Goal: Task Accomplishment & Management: Complete application form

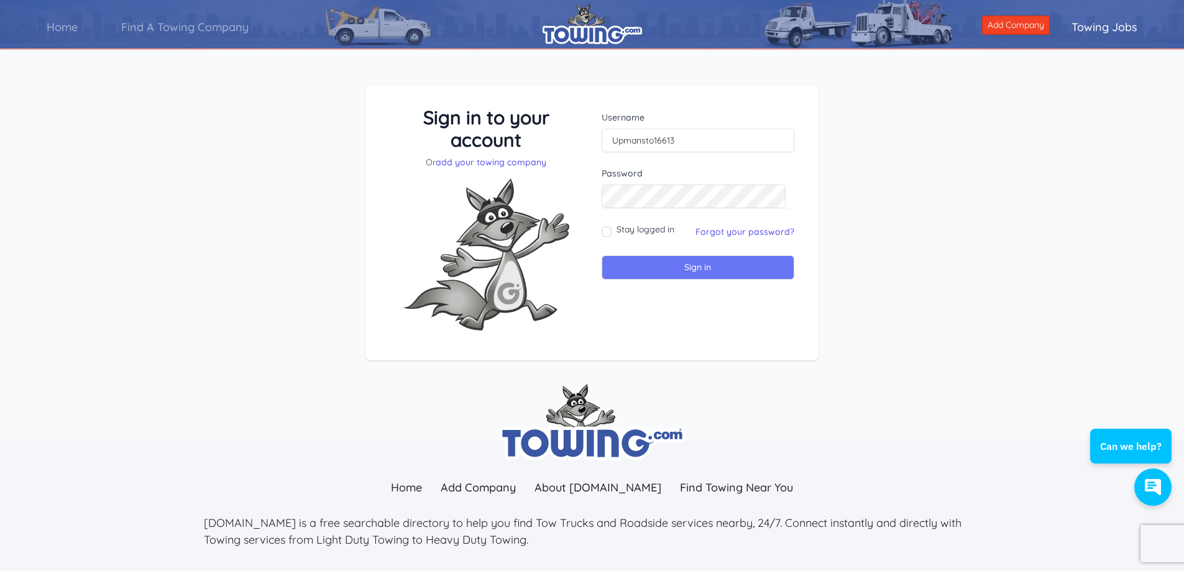
click at [691, 262] on input "Sign in" at bounding box center [697, 267] width 193 height 24
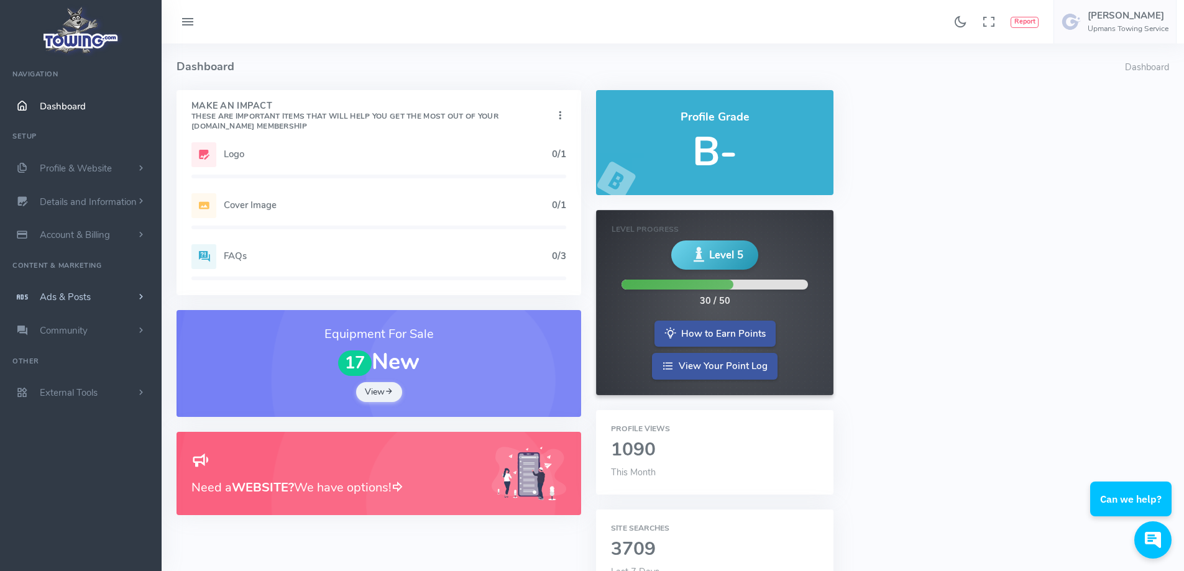
click at [103, 304] on link "Ads & Posts" at bounding box center [81, 297] width 162 height 34
click at [103, 327] on link "Help Wanted Ads" at bounding box center [96, 321] width 130 height 25
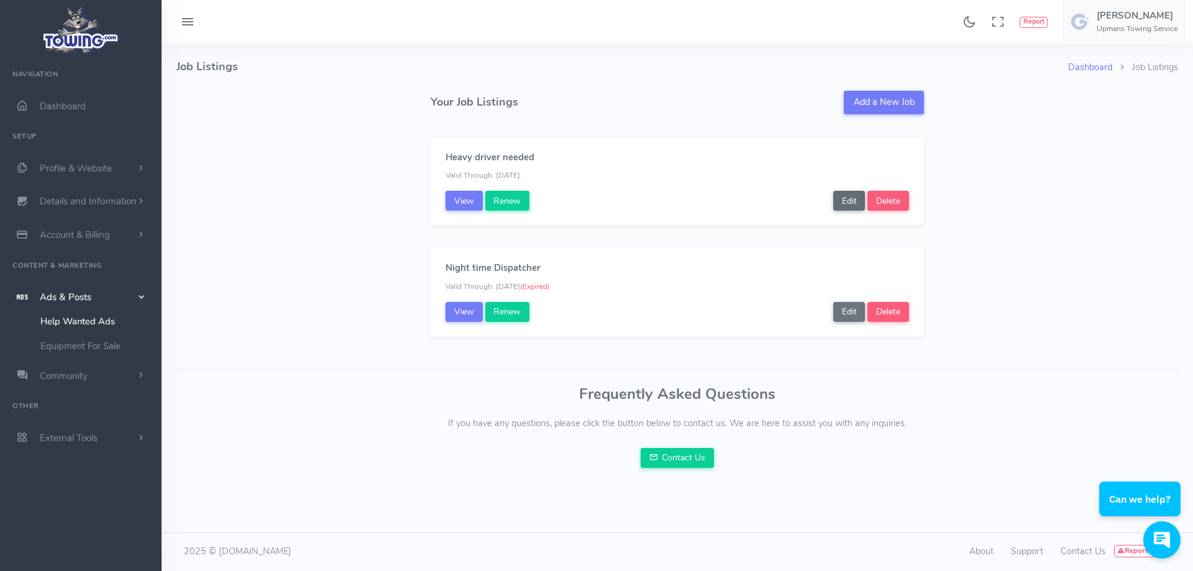
click at [851, 201] on link "Edit" at bounding box center [849, 201] width 32 height 20
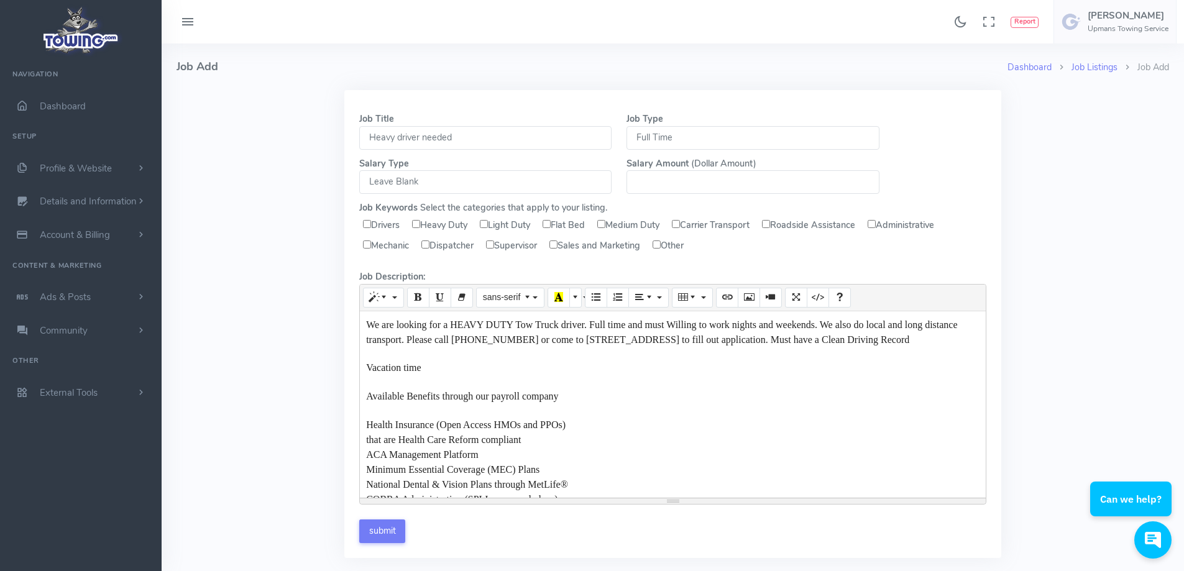
click at [418, 224] on input "Heavy Duty" at bounding box center [416, 224] width 8 height 8
checkbox input "true"
click at [417, 137] on input "Heavy driver needed" at bounding box center [485, 138] width 252 height 24
click at [398, 134] on input "Heavy driver needed" at bounding box center [485, 138] width 252 height 24
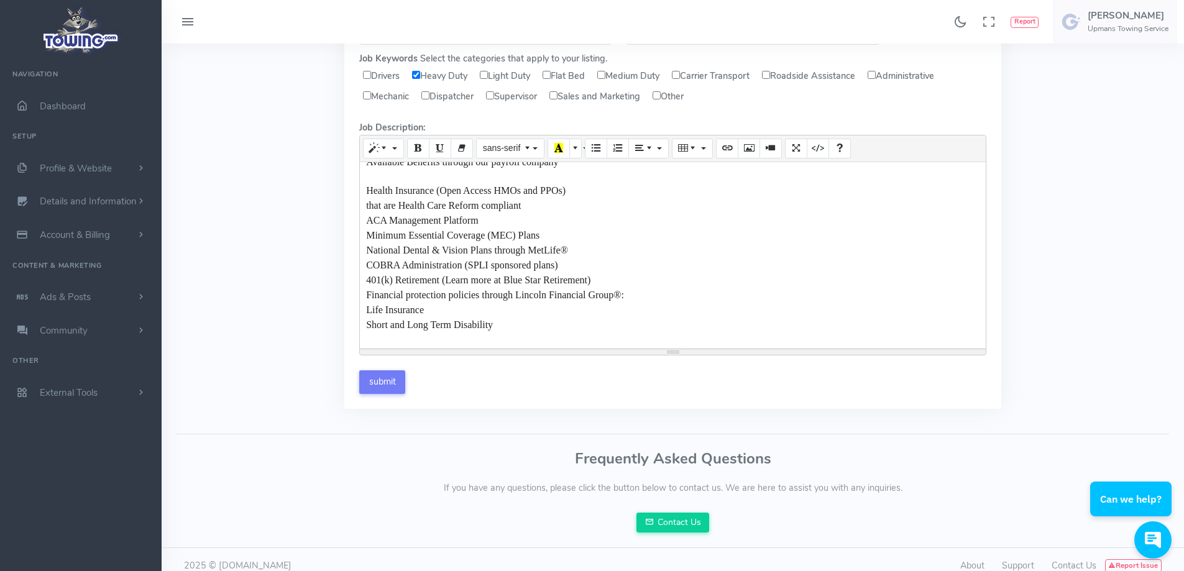
scroll to position [163, 0]
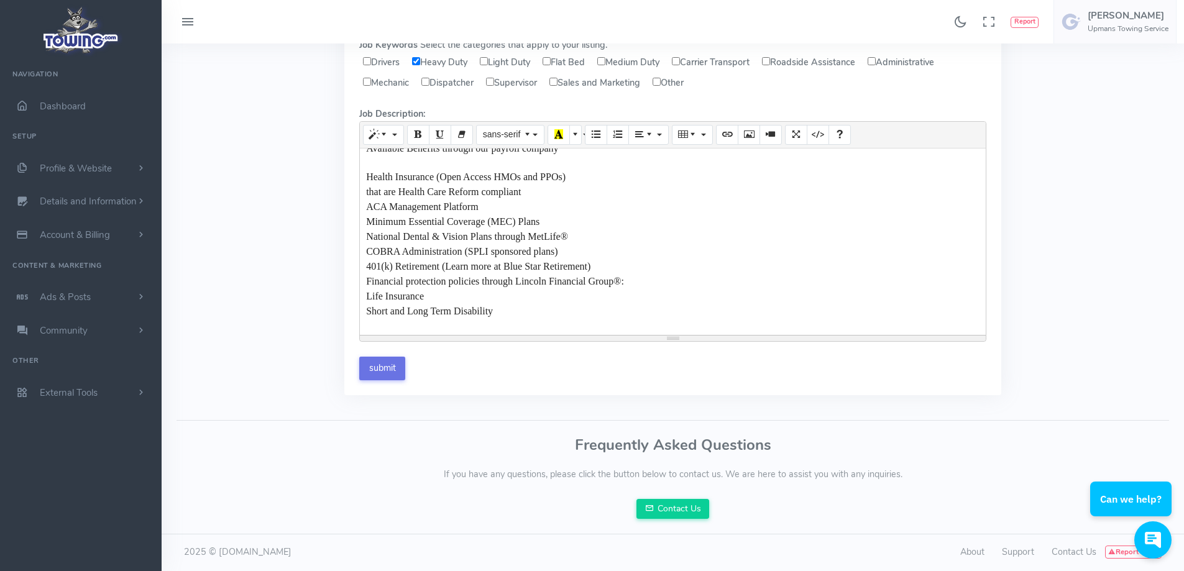
type input "Heavy duty wrecker driver needed"
click at [381, 370] on input "submit" at bounding box center [382, 369] width 46 height 24
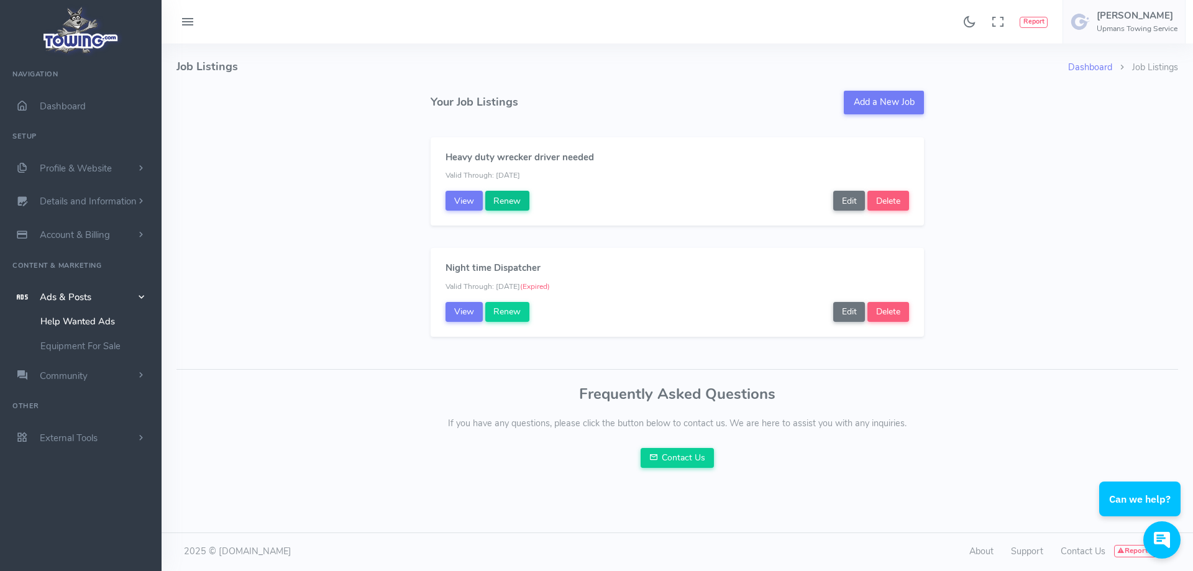
click at [508, 203] on link "Renew" at bounding box center [507, 201] width 45 height 20
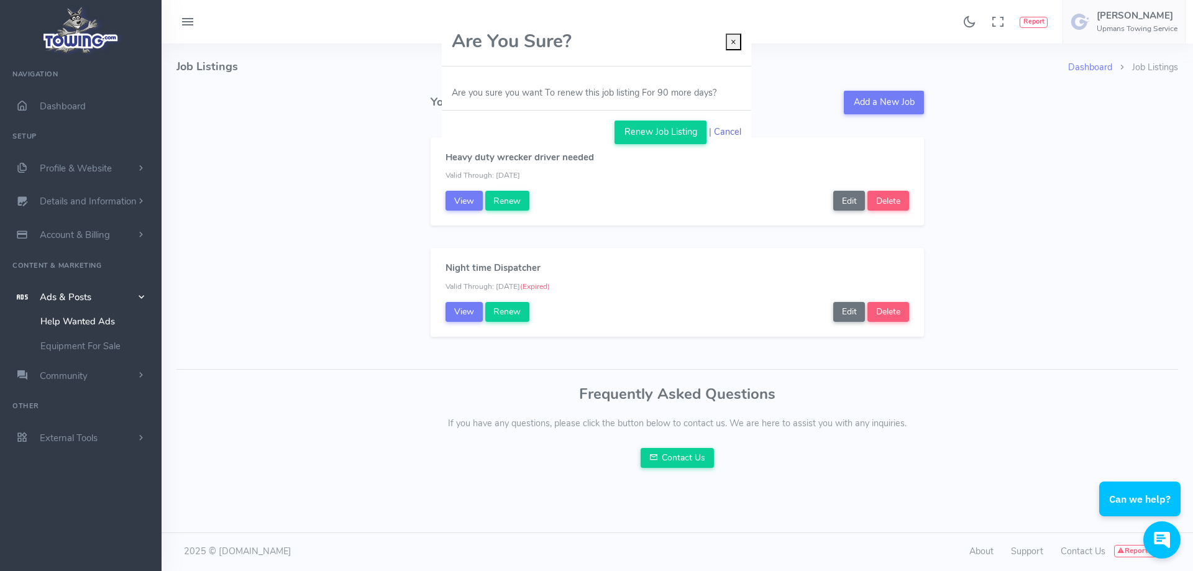
click at [719, 135] on link "Cancel" at bounding box center [727, 133] width 27 height 14
